Goal: Task Accomplishment & Management: Manage account settings

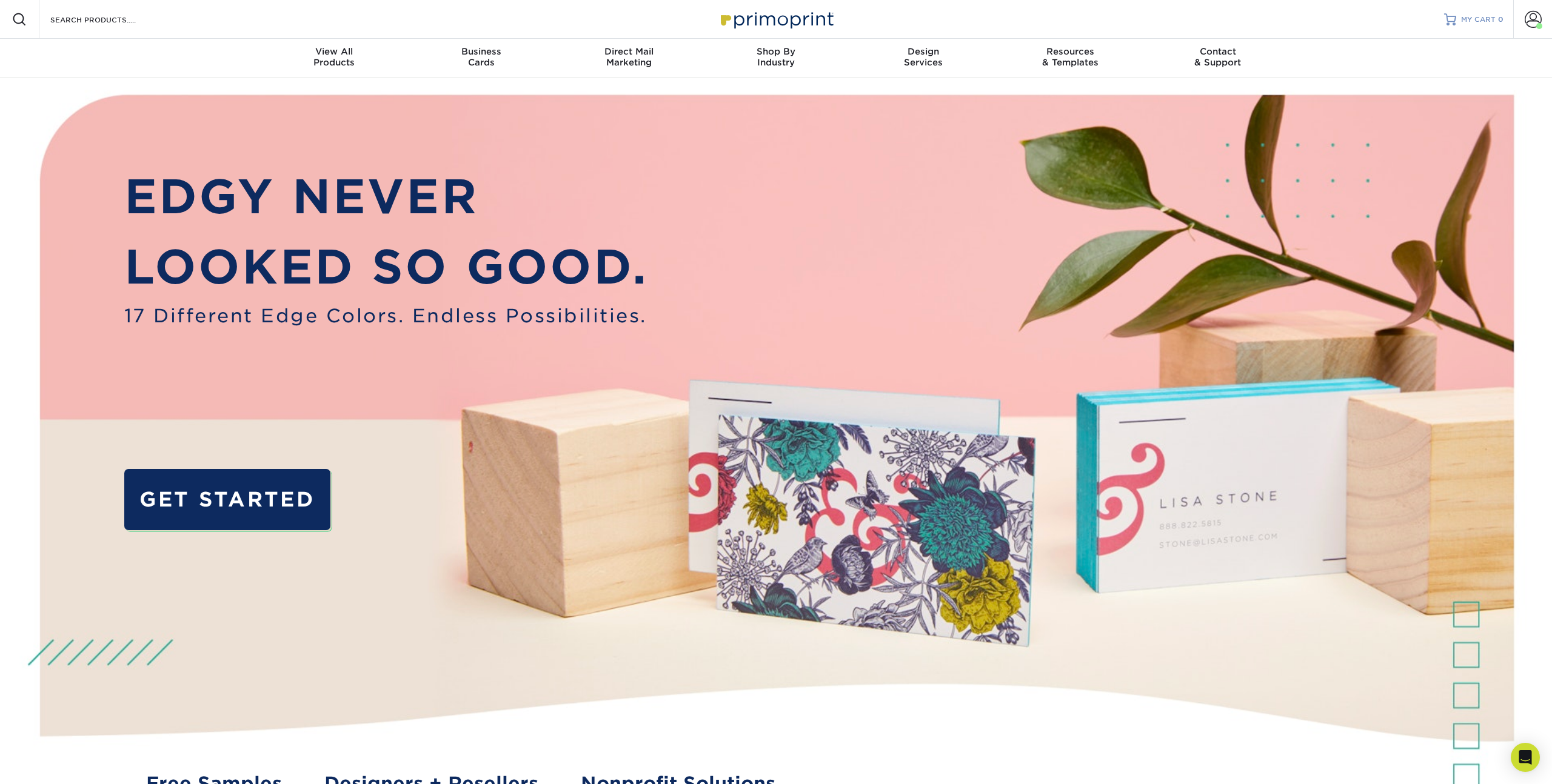
click at [1489, 14] on span "MY CART" at bounding box center [1478, 20] width 35 height 10
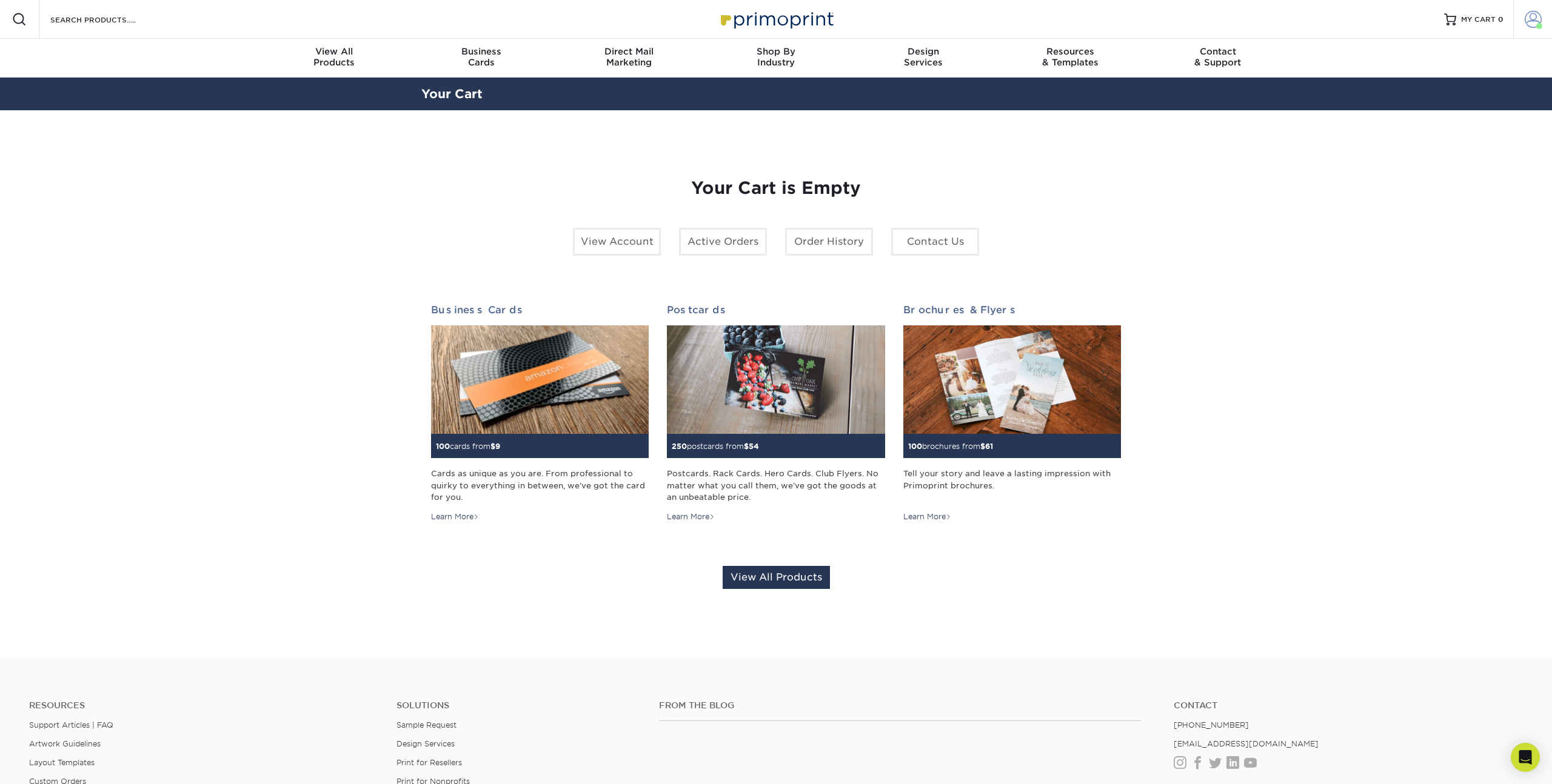
click at [1535, 21] on span at bounding box center [1532, 19] width 17 height 17
click at [1405, 125] on link "Order History" at bounding box center [1461, 133] width 153 height 17
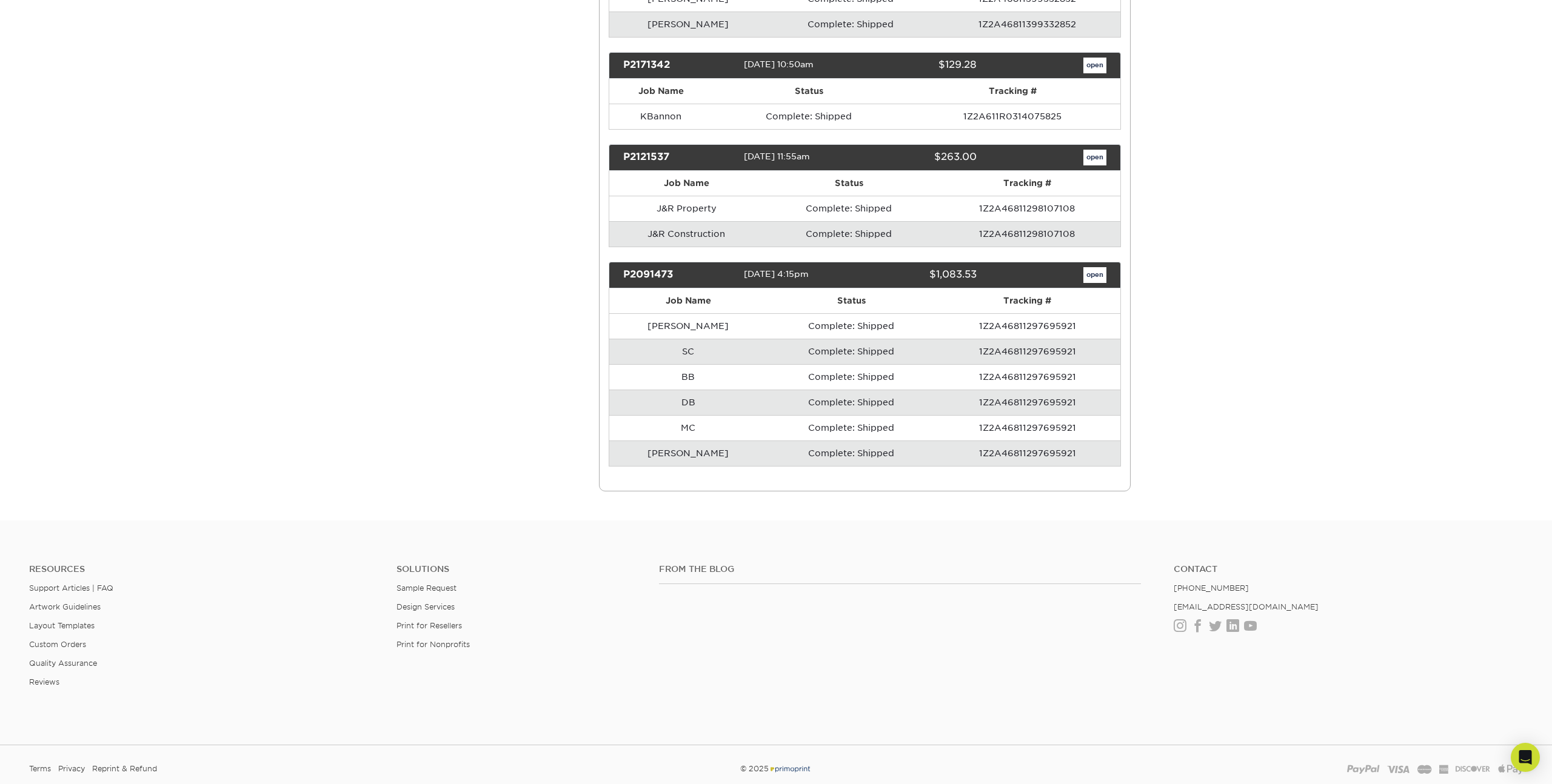
scroll to position [697, 0]
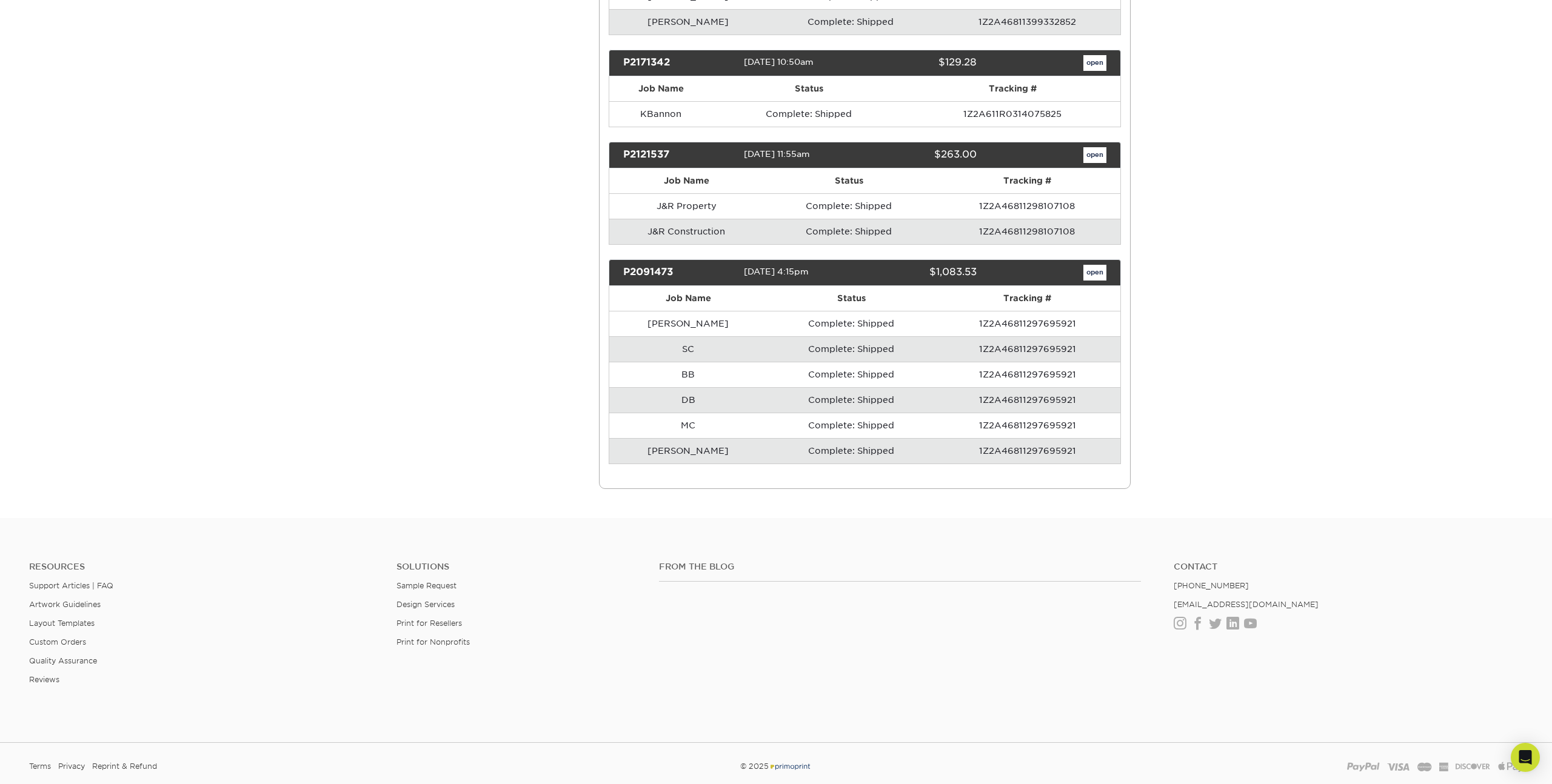
click at [1007, 453] on td "1Z2A46811297695921" at bounding box center [1027, 450] width 186 height 25
click at [1096, 272] on link "open" at bounding box center [1095, 273] width 23 height 16
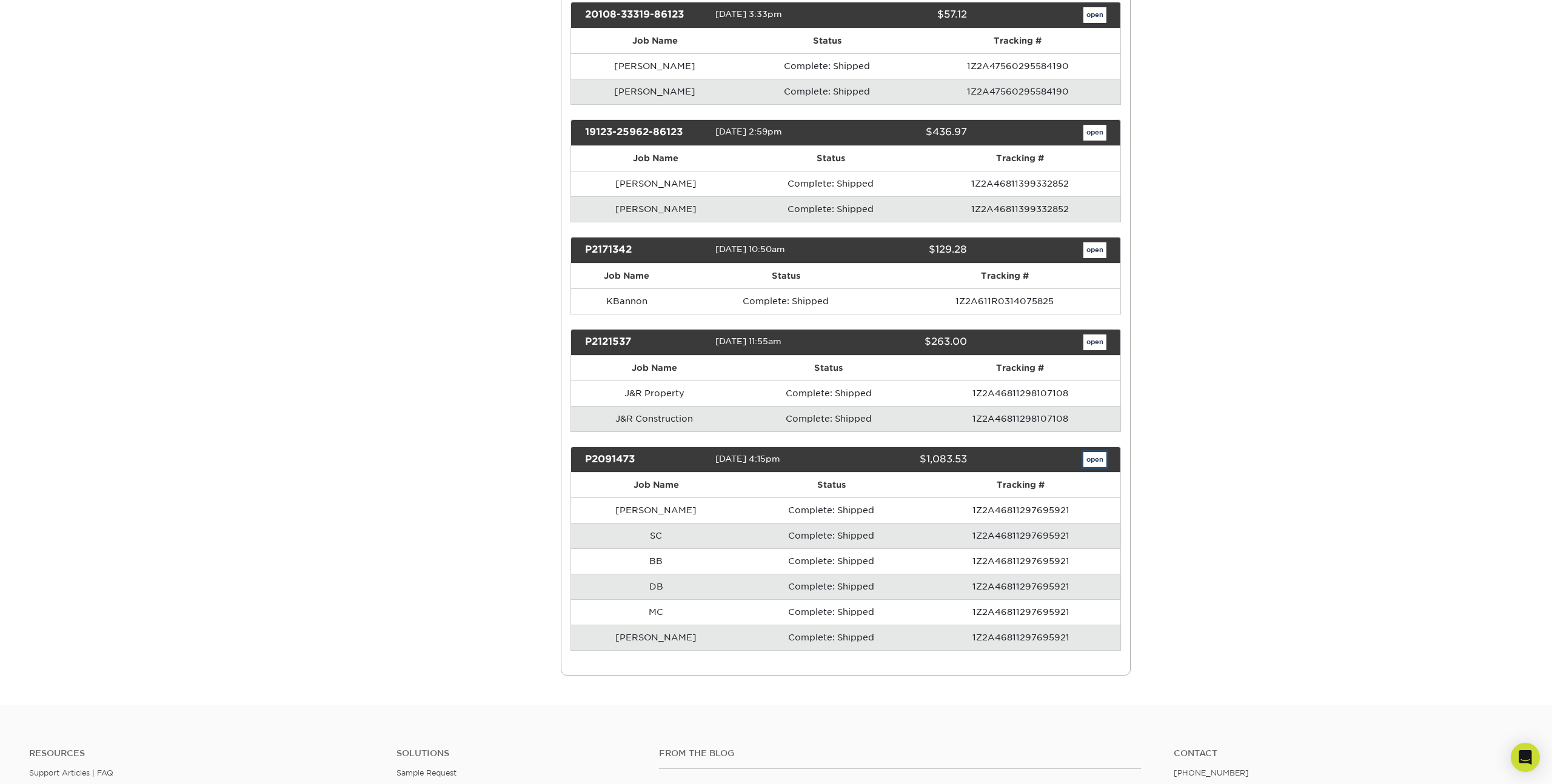
scroll to position [0, 0]
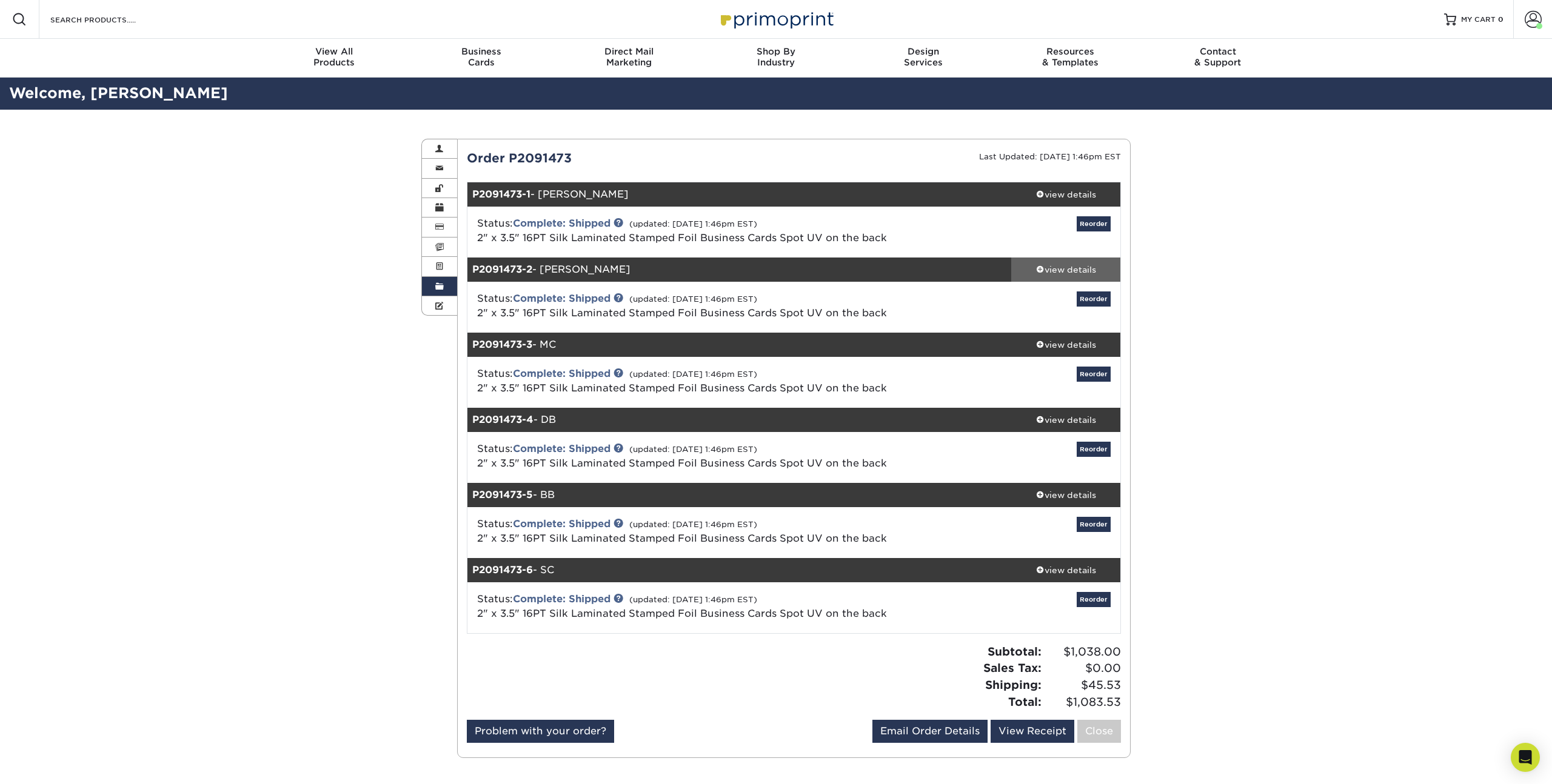
click at [1071, 268] on div "view details" at bounding box center [1066, 270] width 109 height 12
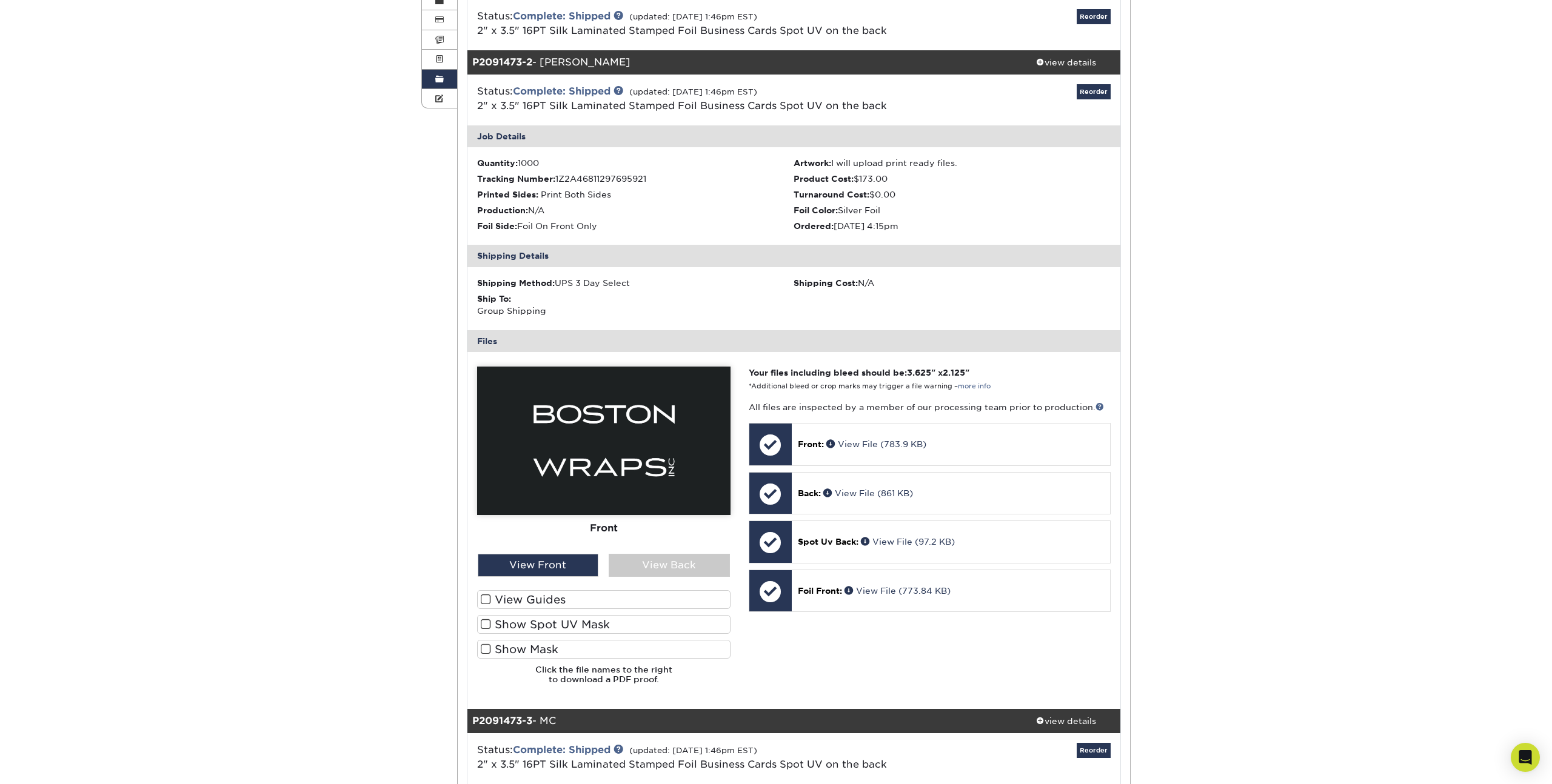
scroll to position [205, 0]
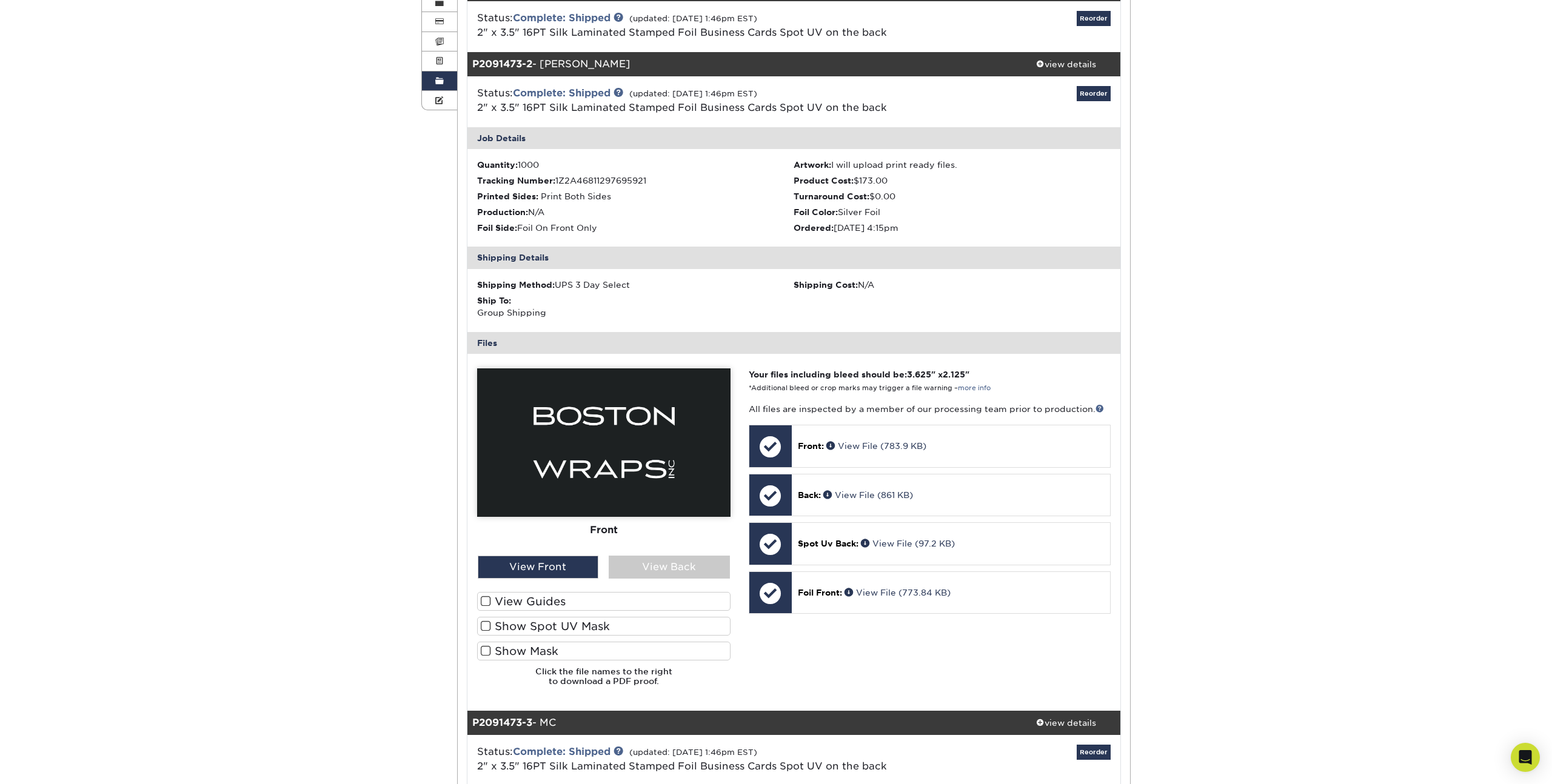
click at [1223, 499] on div "Order History Account Overview Contact Information Change Password Address Book…" at bounding box center [776, 534] width 1552 height 1261
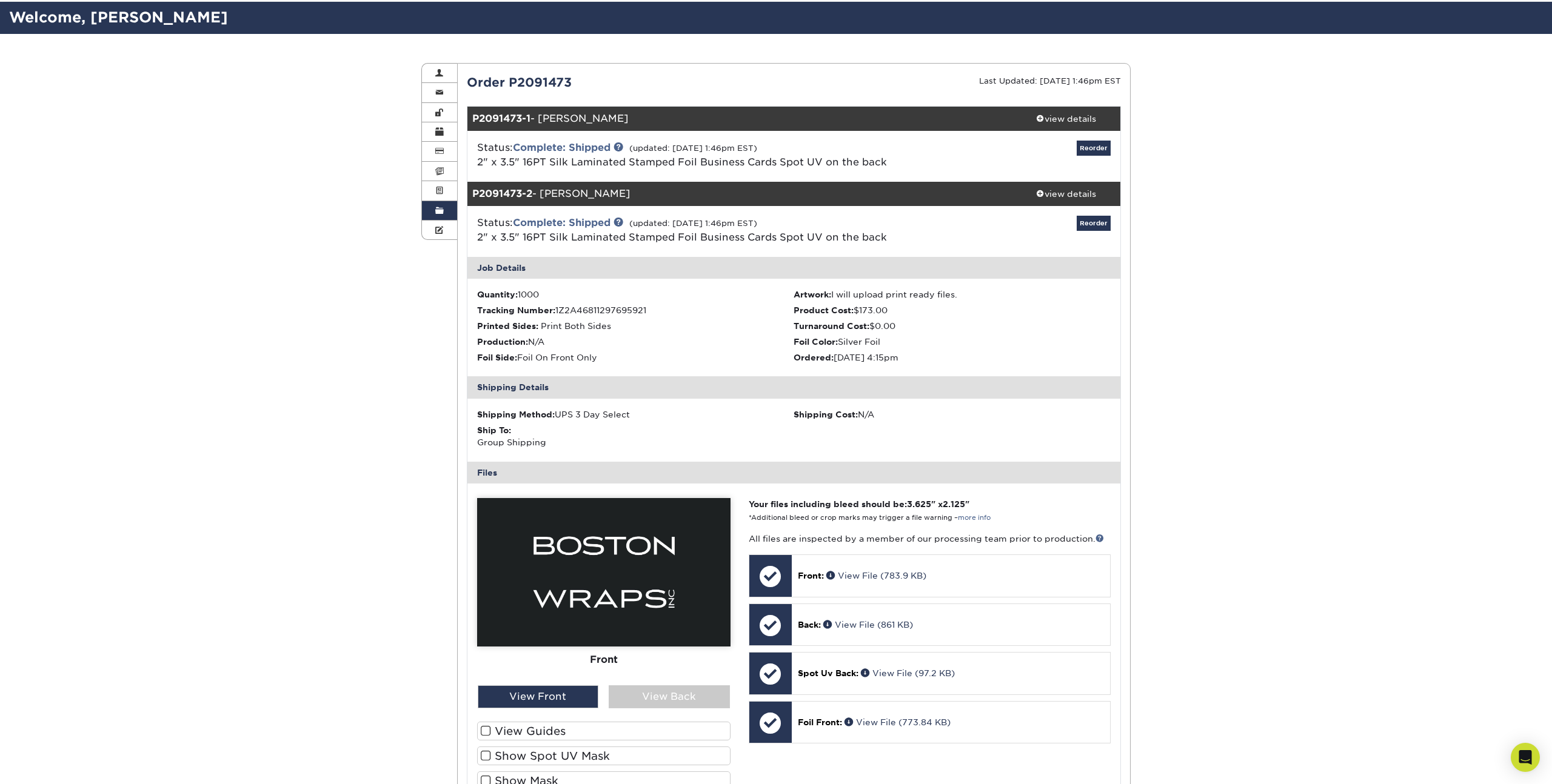
scroll to position [0, 0]
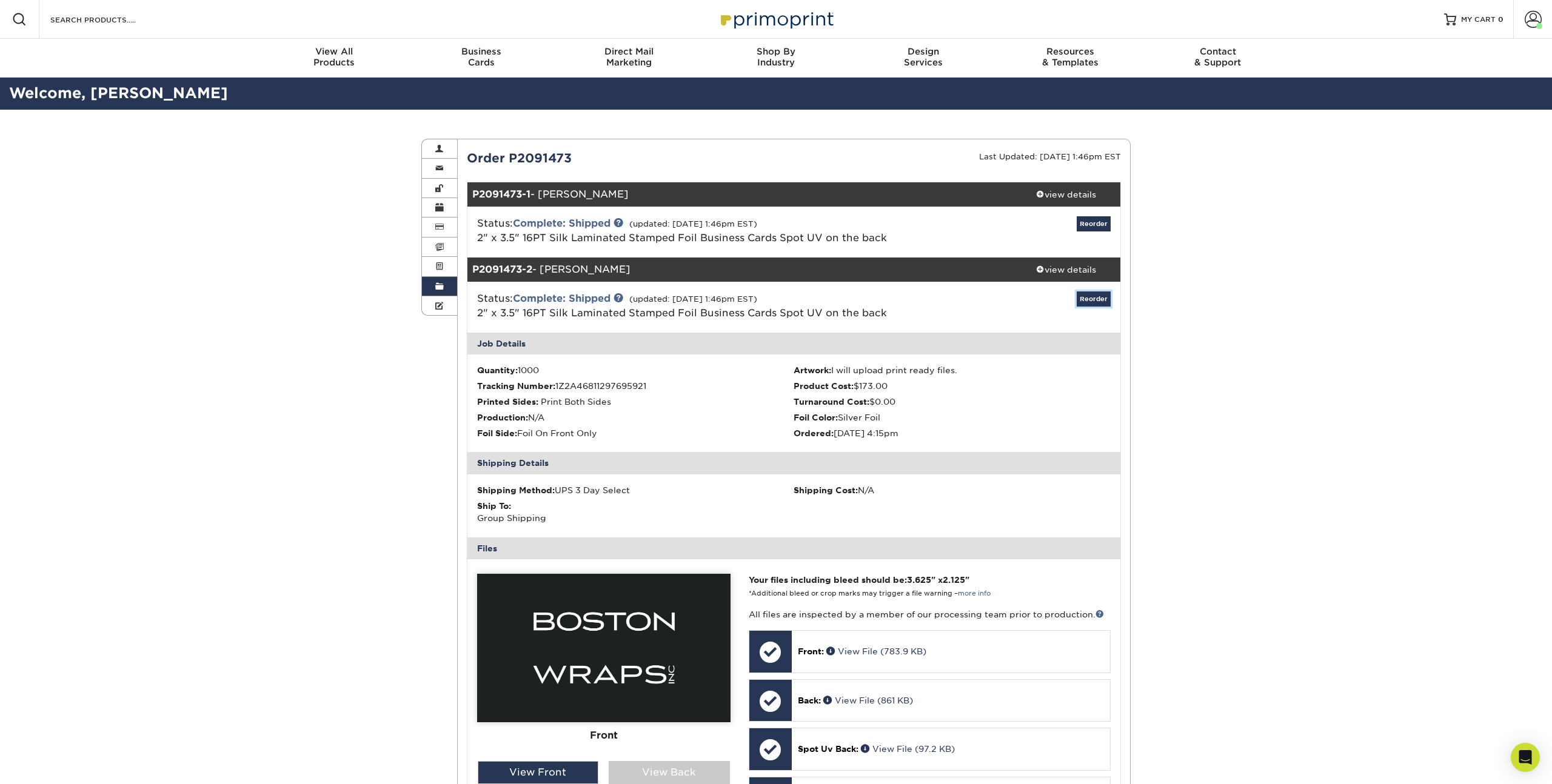
click at [1092, 298] on link "Reorder" at bounding box center [1094, 298] width 34 height 15
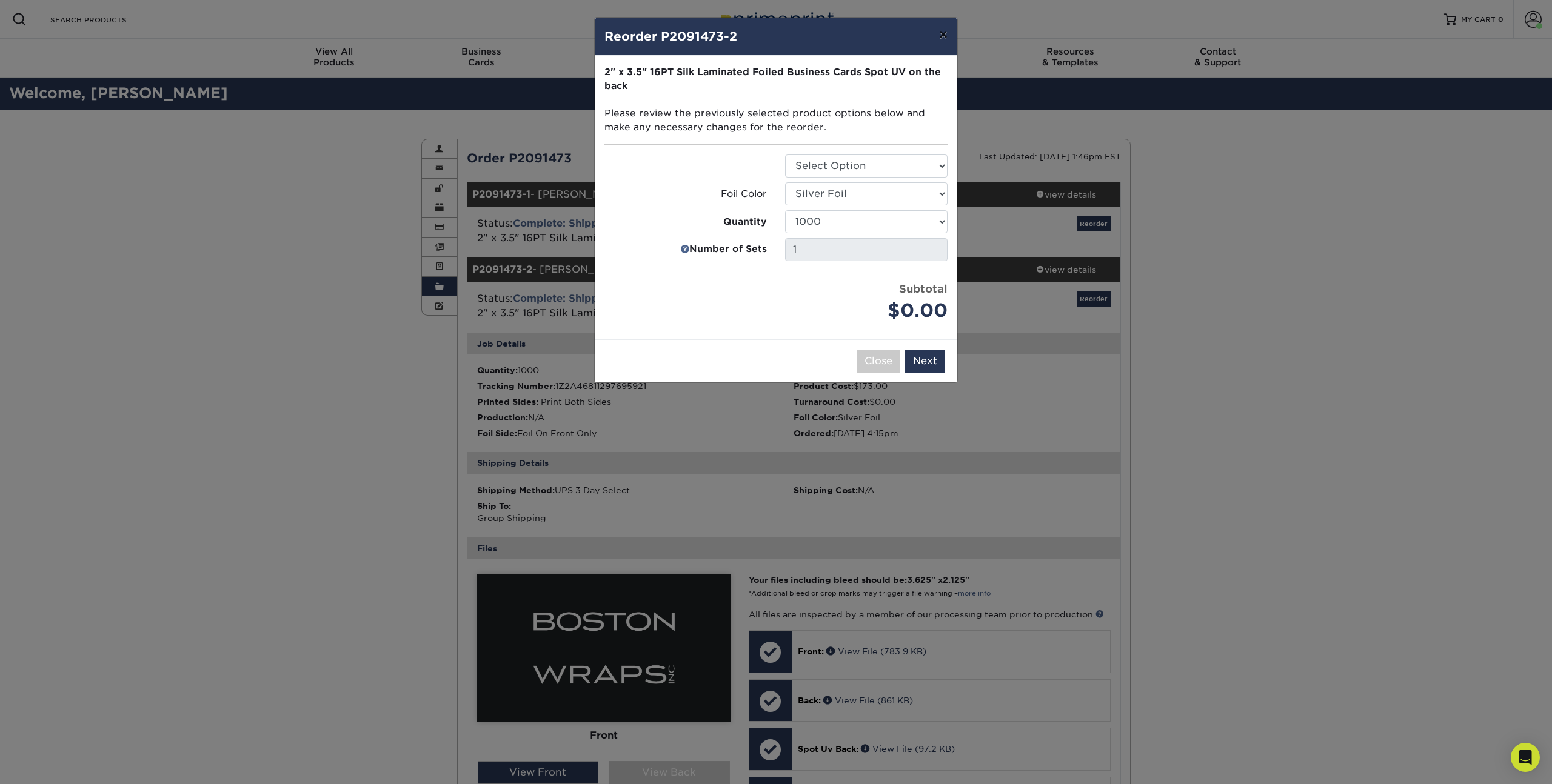
drag, startPoint x: 941, startPoint y: 34, endPoint x: 1033, endPoint y: 171, distance: 165.0
click at [941, 34] on button "×" at bounding box center [943, 34] width 28 height 34
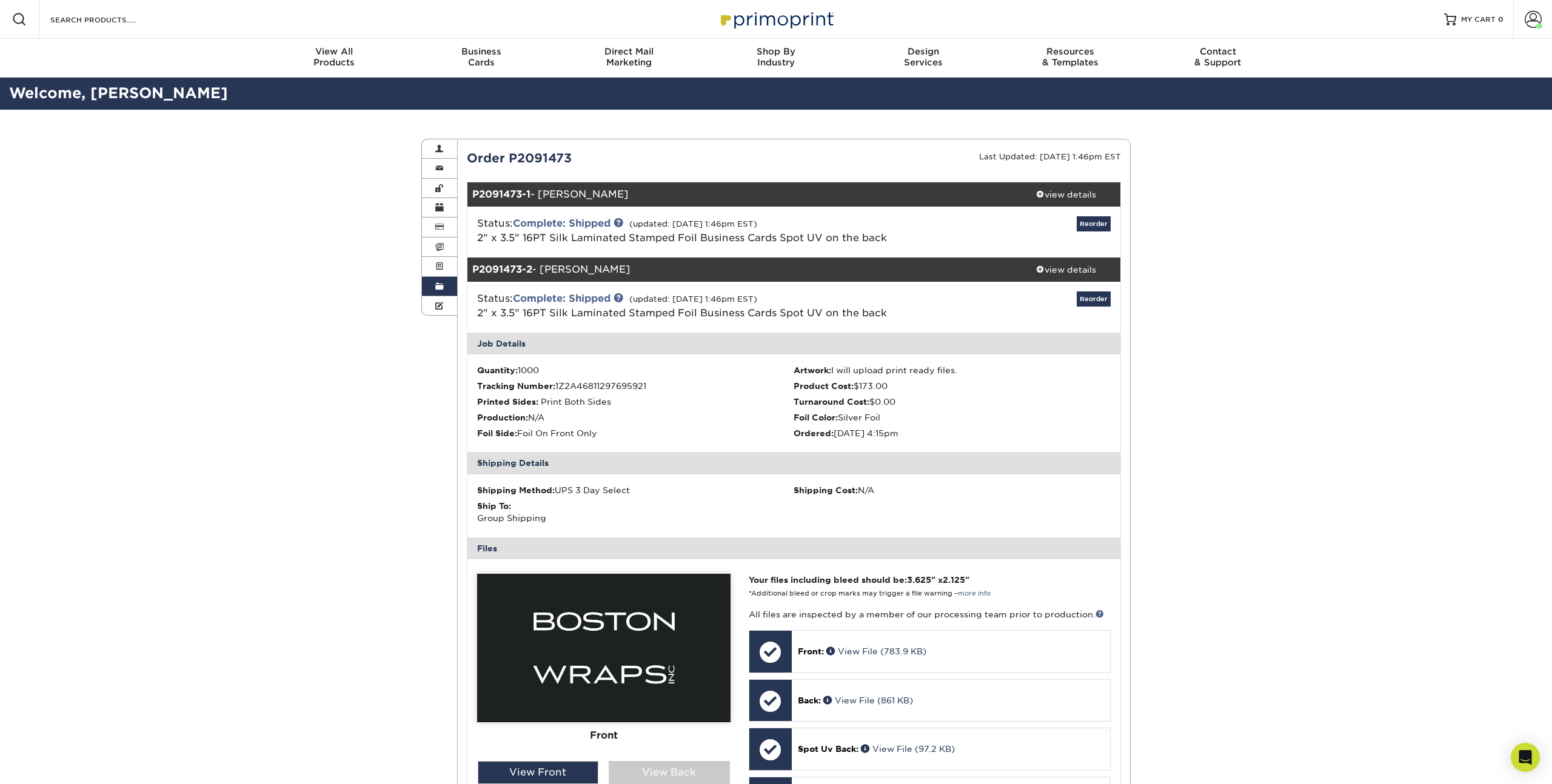
click at [1311, 423] on div "Order History Account Overview Contact Information Change Password Address Book…" at bounding box center [776, 740] width 1552 height 1261
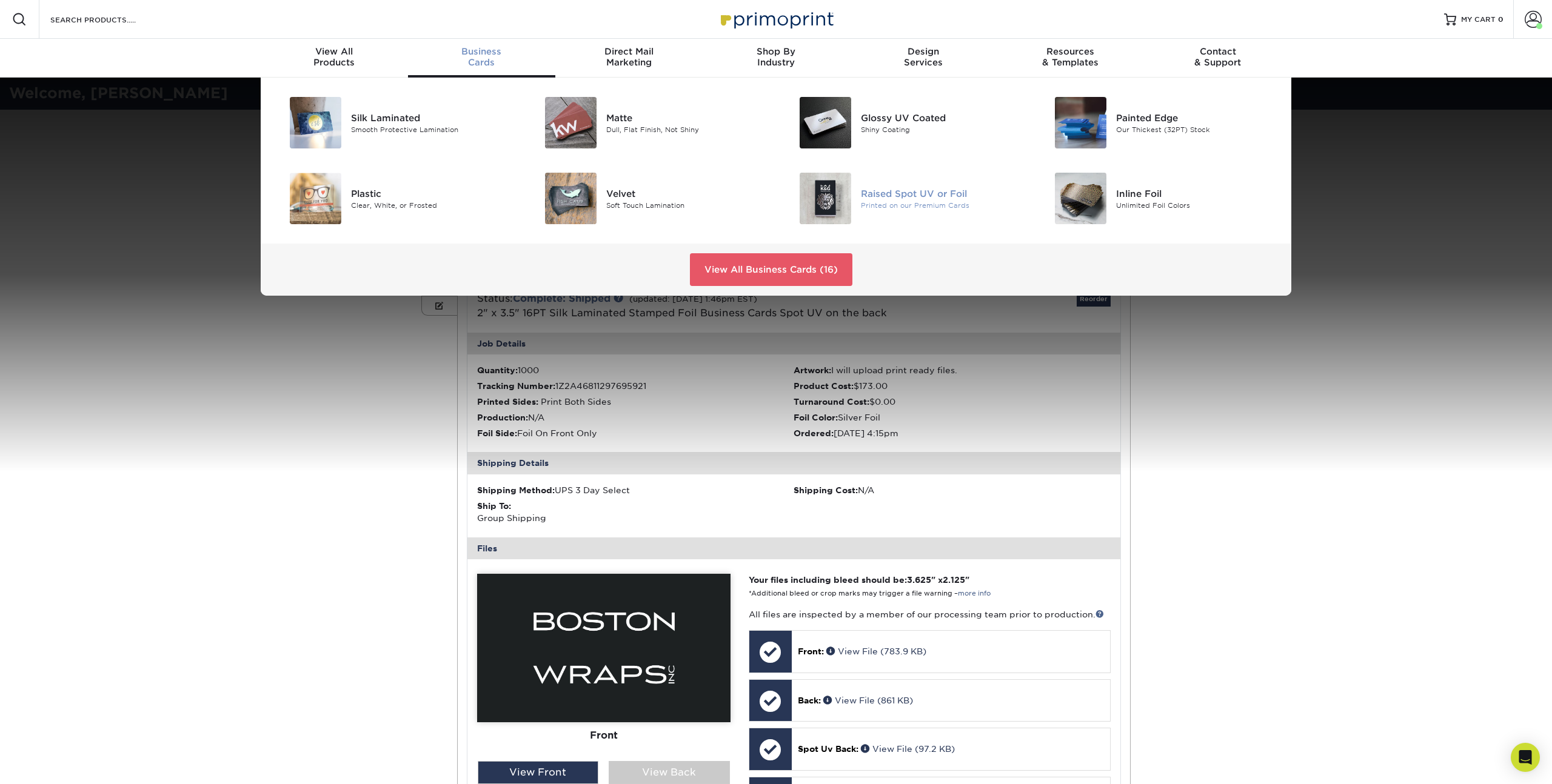
click at [832, 210] on img at bounding box center [825, 198] width 51 height 51
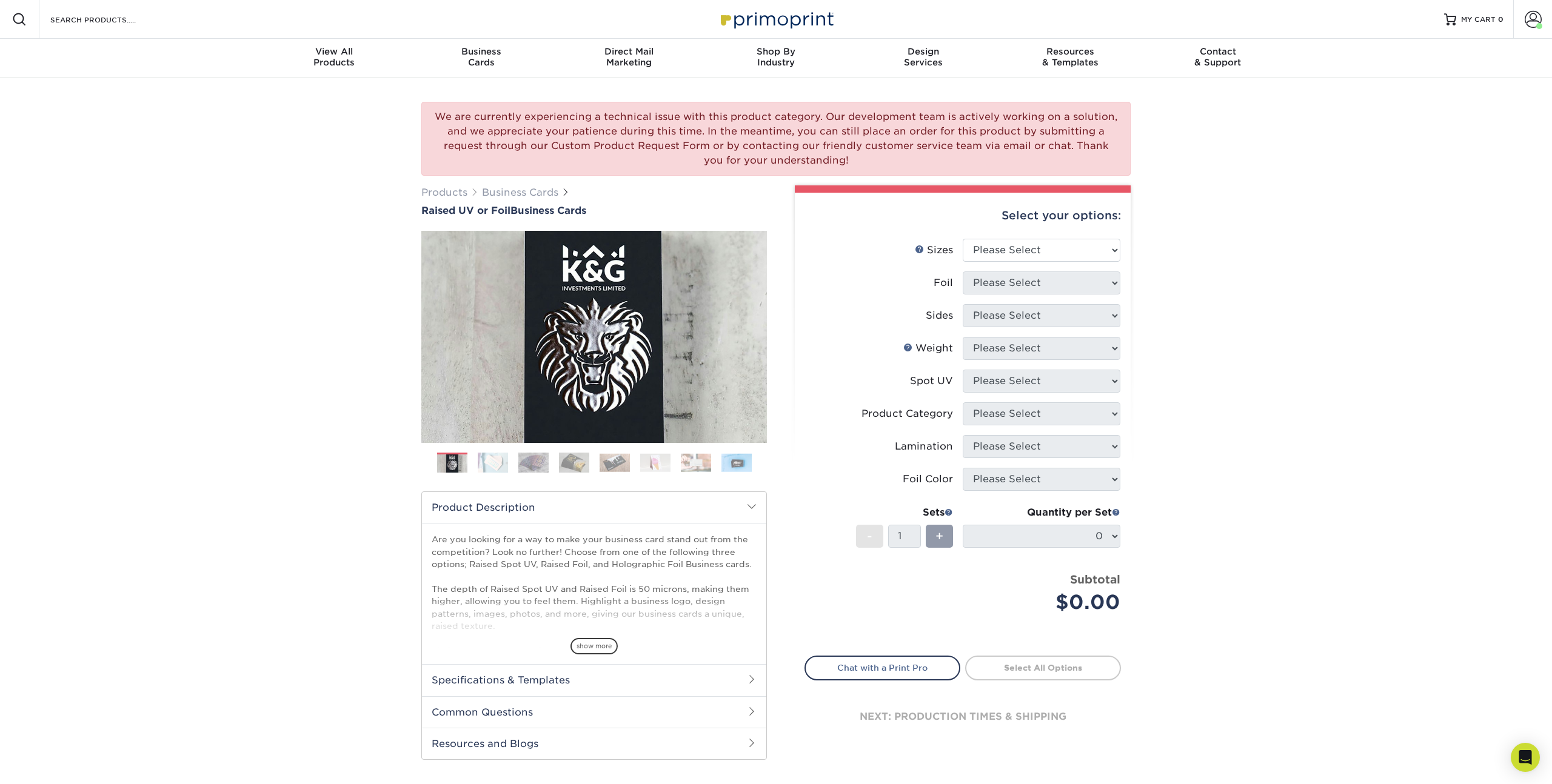
click at [1193, 395] on div "We are currently experiencing a technical issue with this product category. Our…" at bounding box center [776, 442] width 1552 height 731
click at [359, 341] on div "We are currently experiencing a technical issue with this product category. Our…" at bounding box center [776, 442] width 1552 height 731
click at [359, 338] on div "We are currently experiencing a technical issue with this product category. Our…" at bounding box center [776, 442] width 1552 height 731
click at [1317, 382] on div "We are currently experiencing a technical issue with this product category. Our…" at bounding box center [776, 442] width 1552 height 731
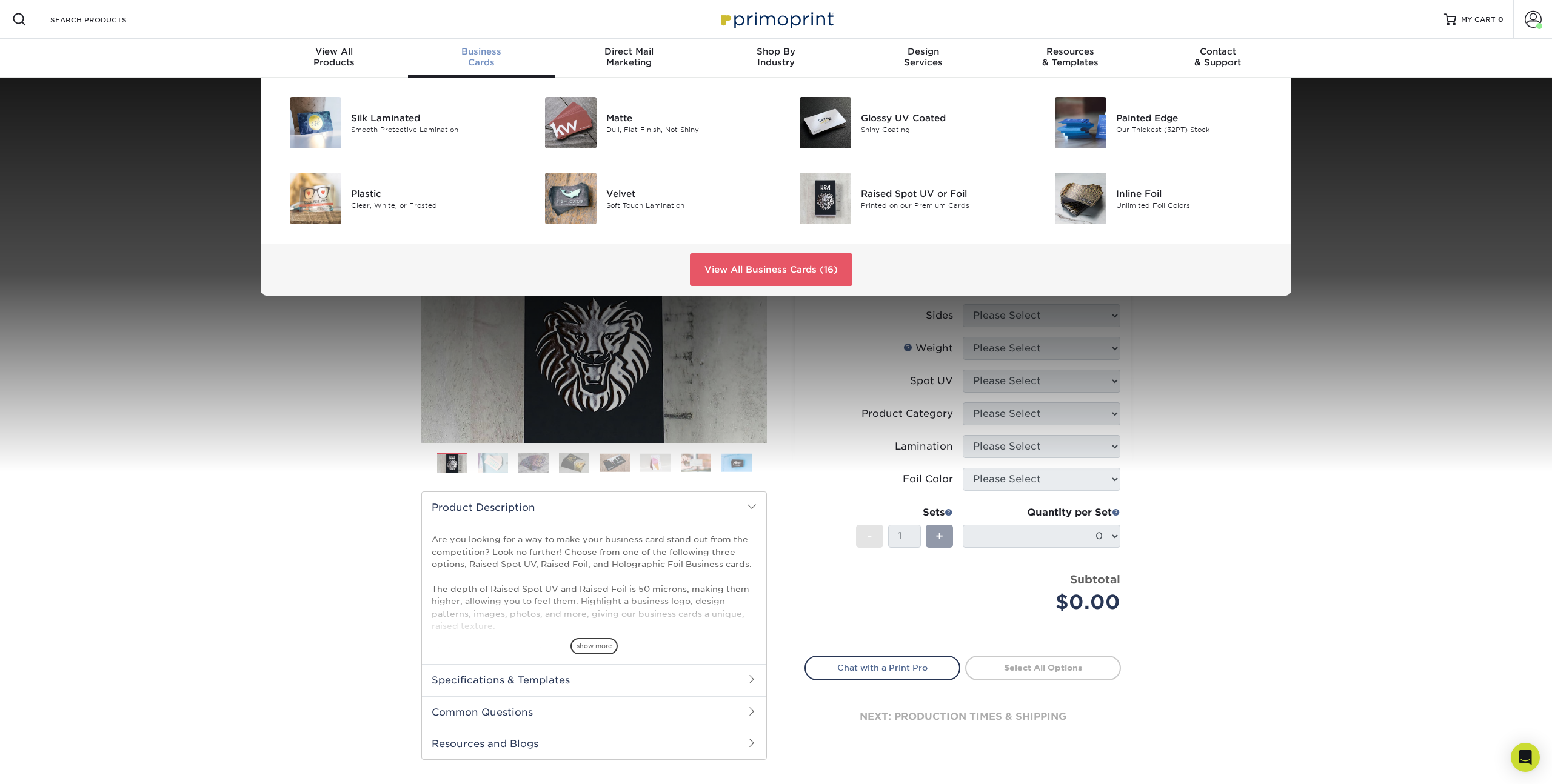
click at [486, 58] on div "Business Cards" at bounding box center [481, 57] width 147 height 22
click at [485, 58] on div "Business Cards" at bounding box center [481, 57] width 147 height 22
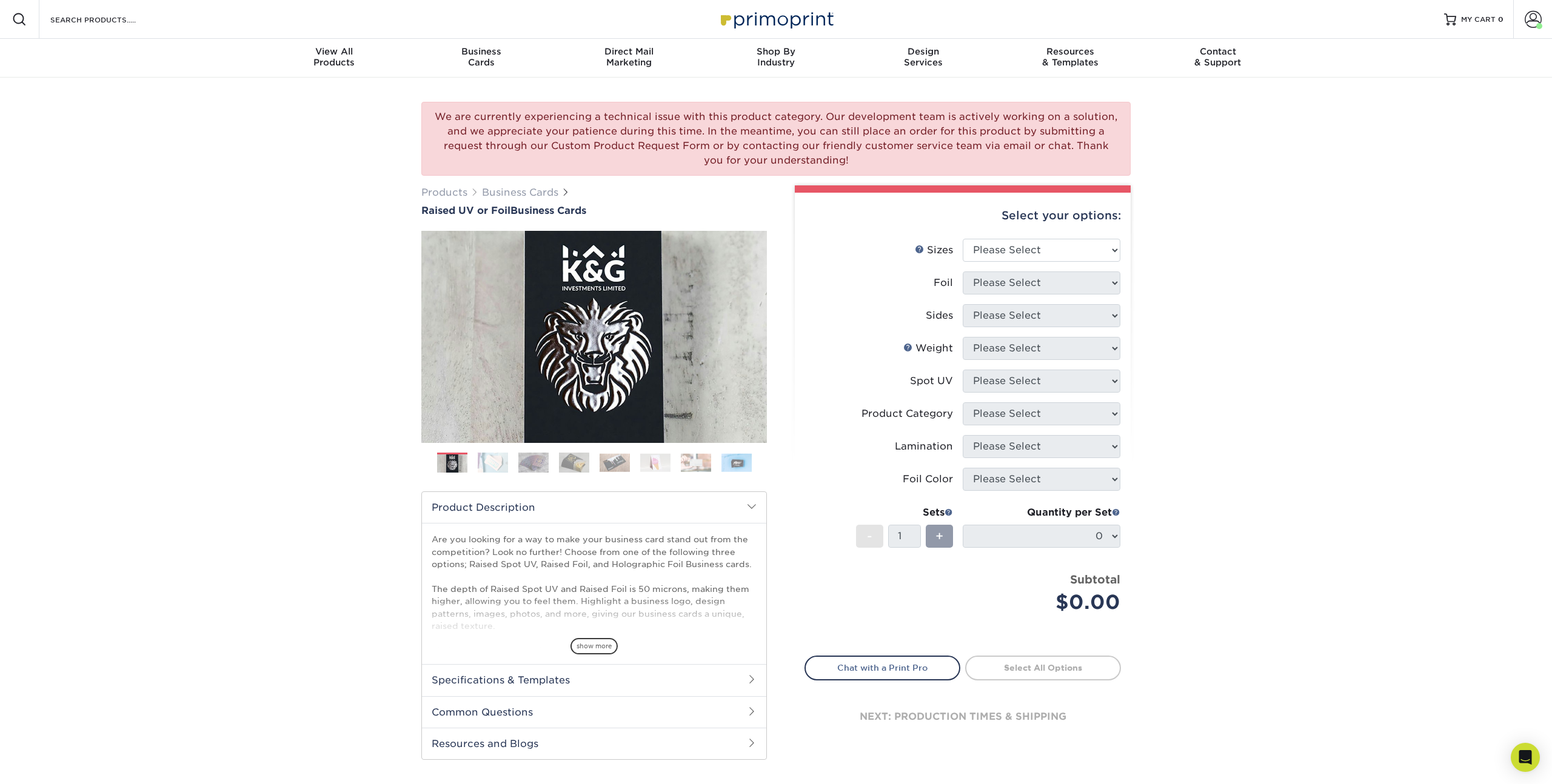
click at [269, 484] on div "We are currently experiencing a technical issue with this product category. Our…" at bounding box center [776, 442] width 1552 height 731
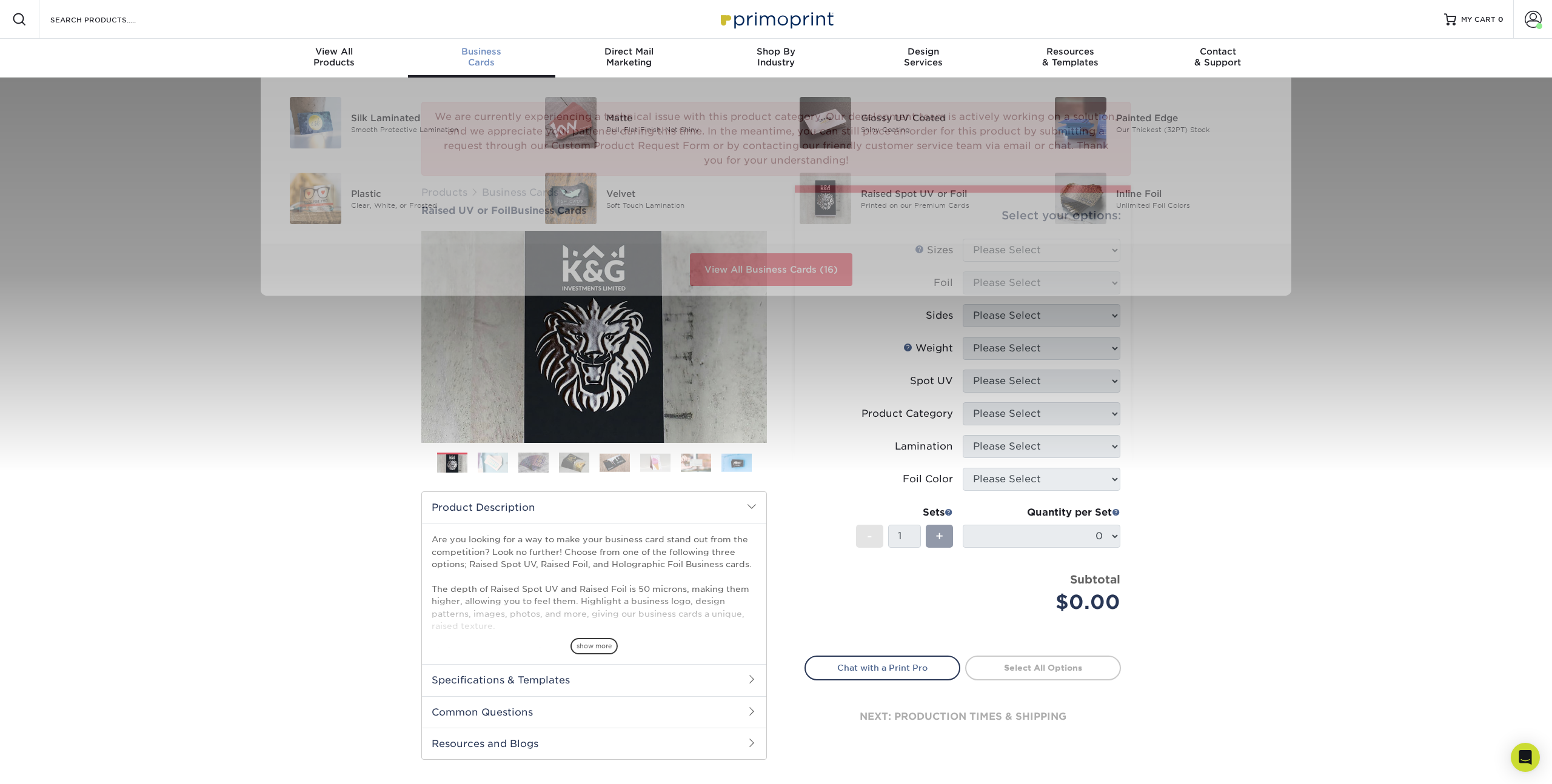
click at [483, 54] on span "Business" at bounding box center [481, 51] width 147 height 11
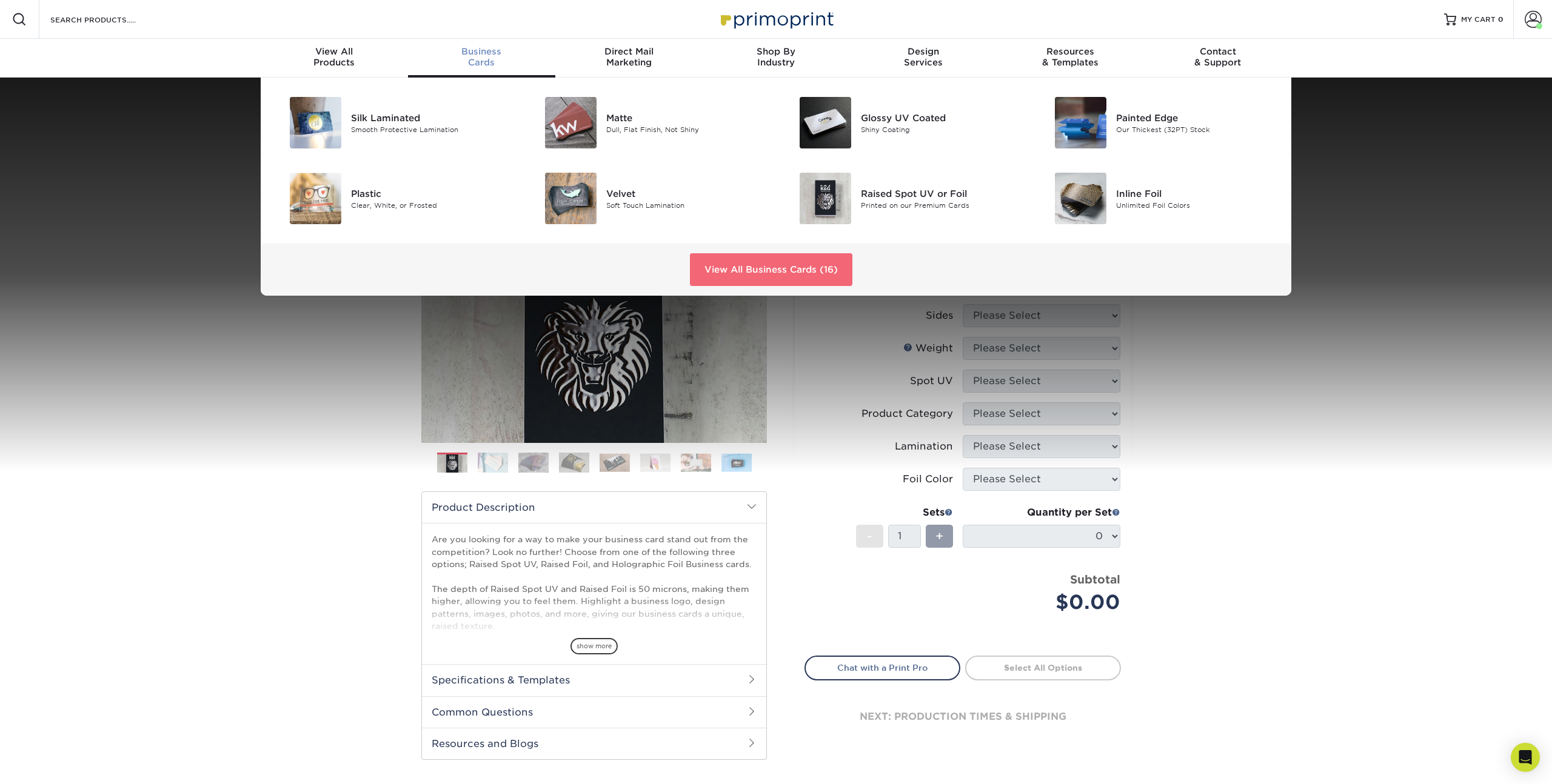
click at [735, 270] on link "View All Business Cards (16)" at bounding box center [771, 270] width 163 height 33
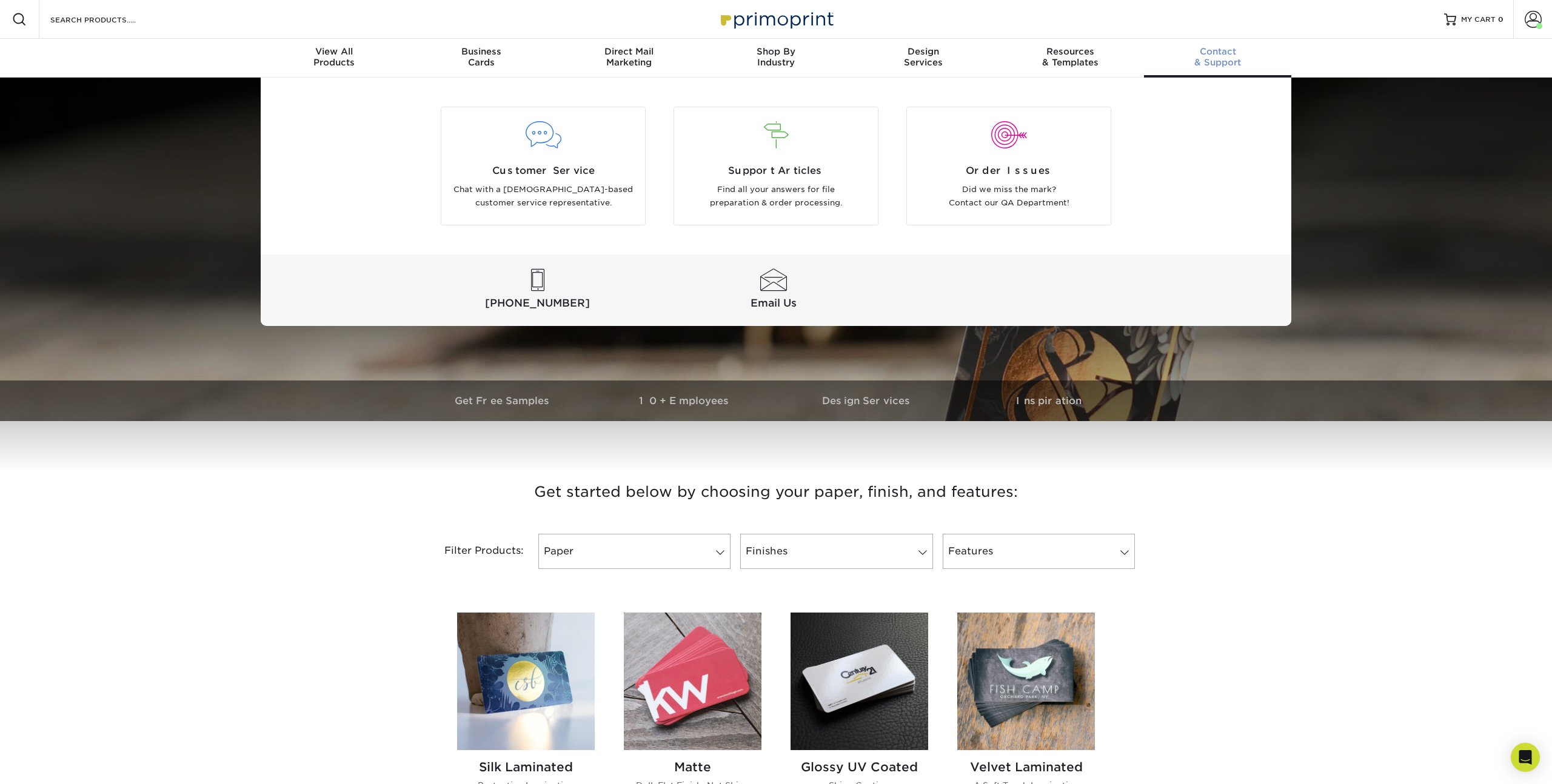
click at [1220, 59] on div "Contact & Support" at bounding box center [1218, 57] width 147 height 22
click at [549, 195] on p "Chat with a [DEMOGRAPHIC_DATA]-based customer service representative." at bounding box center [543, 197] width 186 height 27
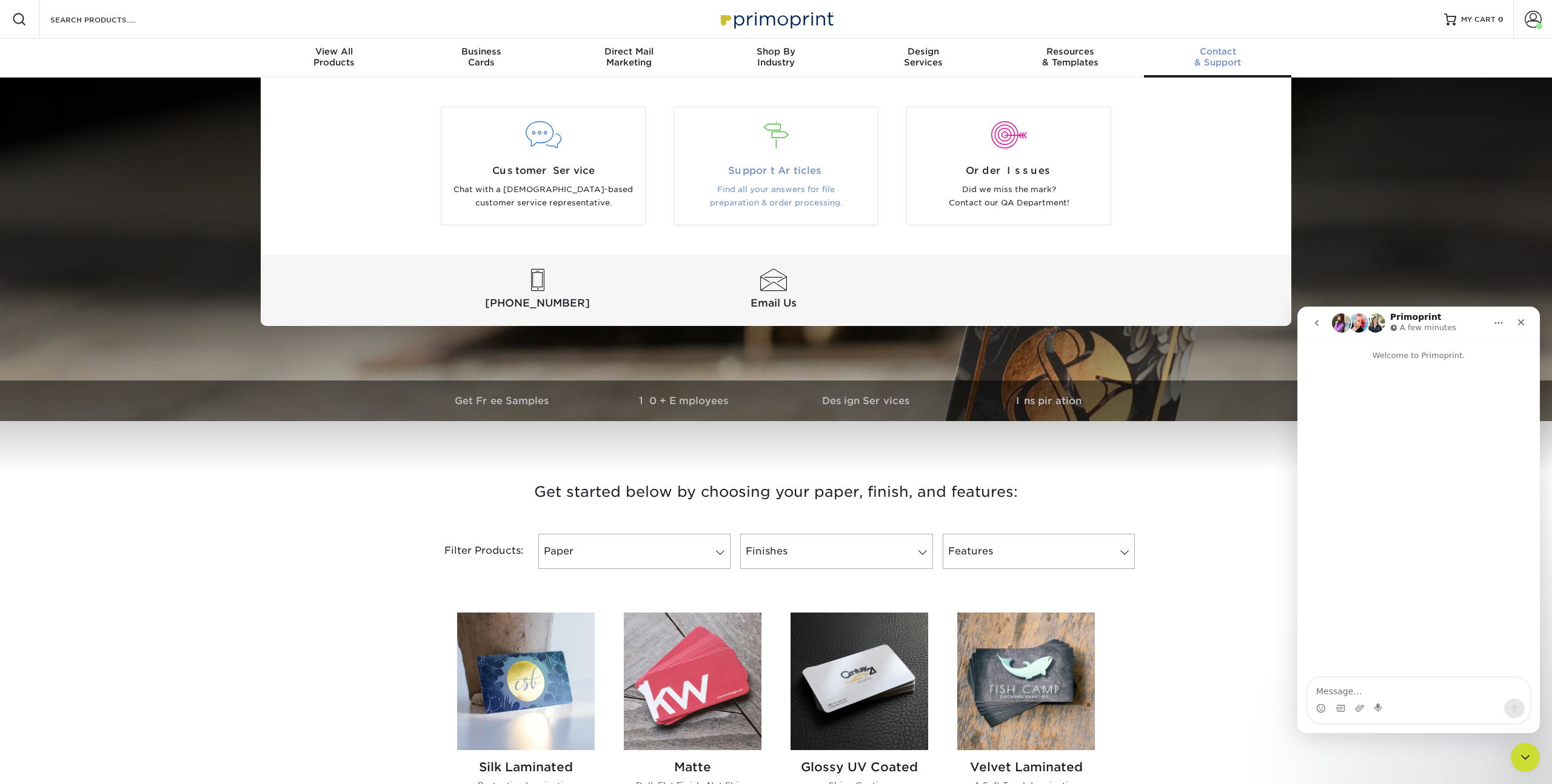
click at [795, 189] on p "Find all your answers for file preparation & order processing." at bounding box center [776, 197] width 186 height 27
click at [1030, 184] on p "Did we miss the mark? Contact our QA Department!" at bounding box center [1008, 197] width 186 height 27
